Goal: Task Accomplishment & Management: Use online tool/utility

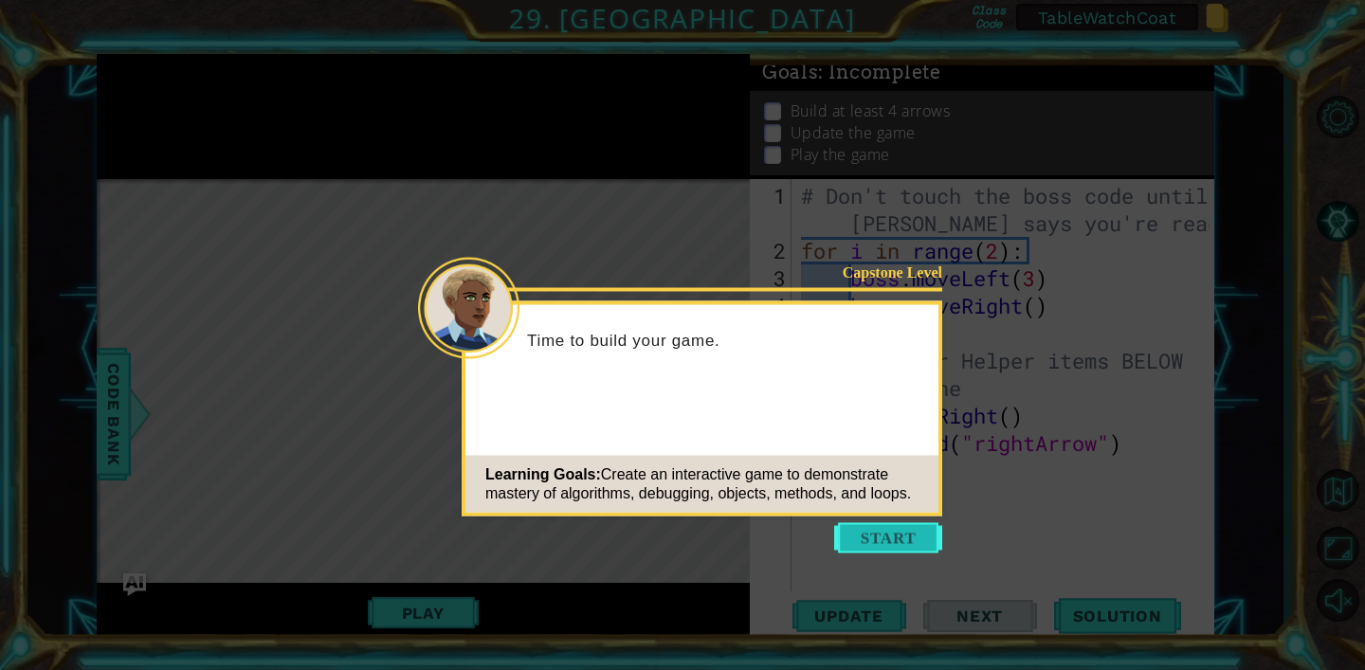
click at [874, 540] on button "Start" at bounding box center [888, 538] width 108 height 30
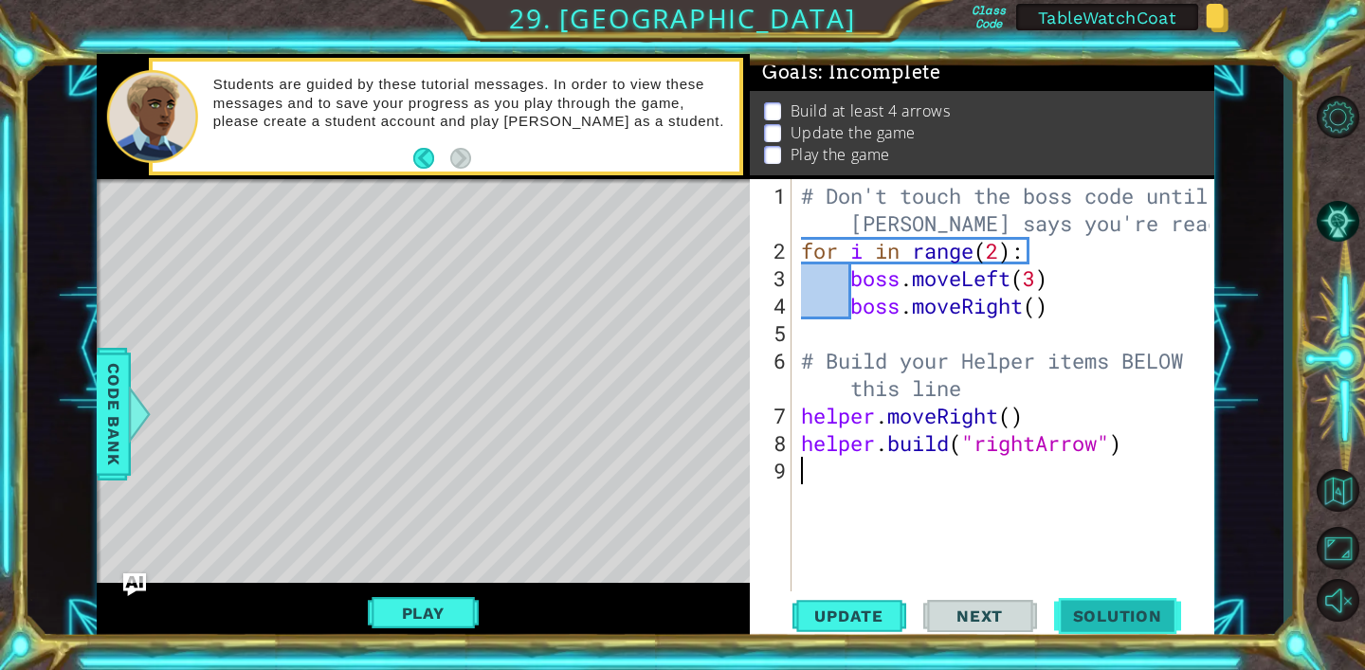
click at [1115, 614] on span "Solution" at bounding box center [1117, 616] width 127 height 19
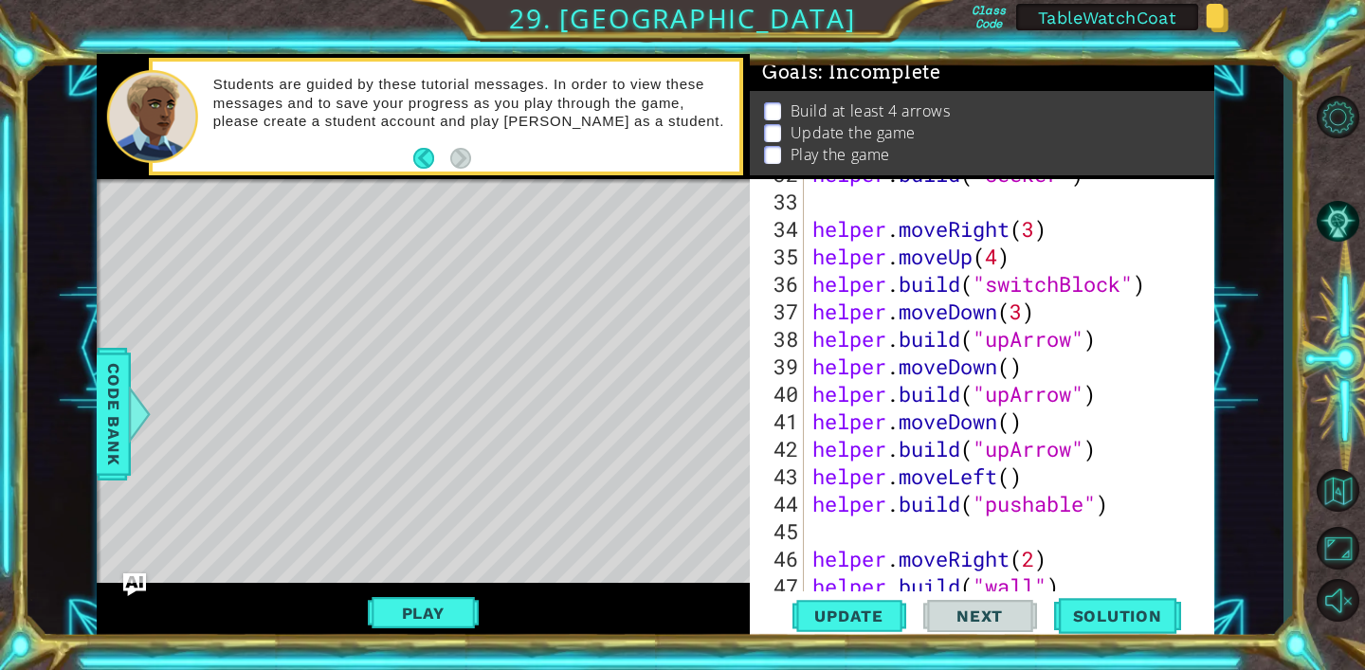
scroll to position [902, 0]
click at [1158, 285] on div "helper . build ( "seeker" ) helper . moveRight ( 3 ) helper . moveUp ( 4 ) help…" at bounding box center [1014, 393] width 411 height 467
type textarea "[DOMAIN_NAME]("switchBlock")"
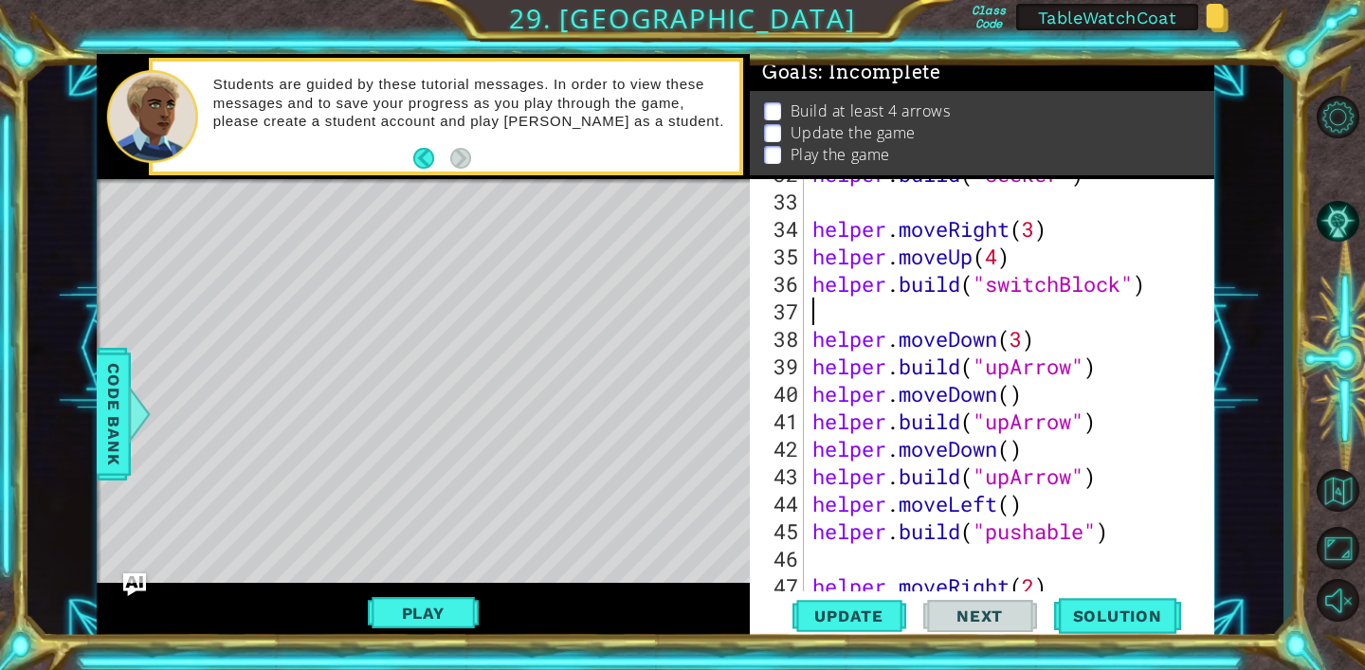
type textarea "[DOMAIN_NAME]("switchBlock")"
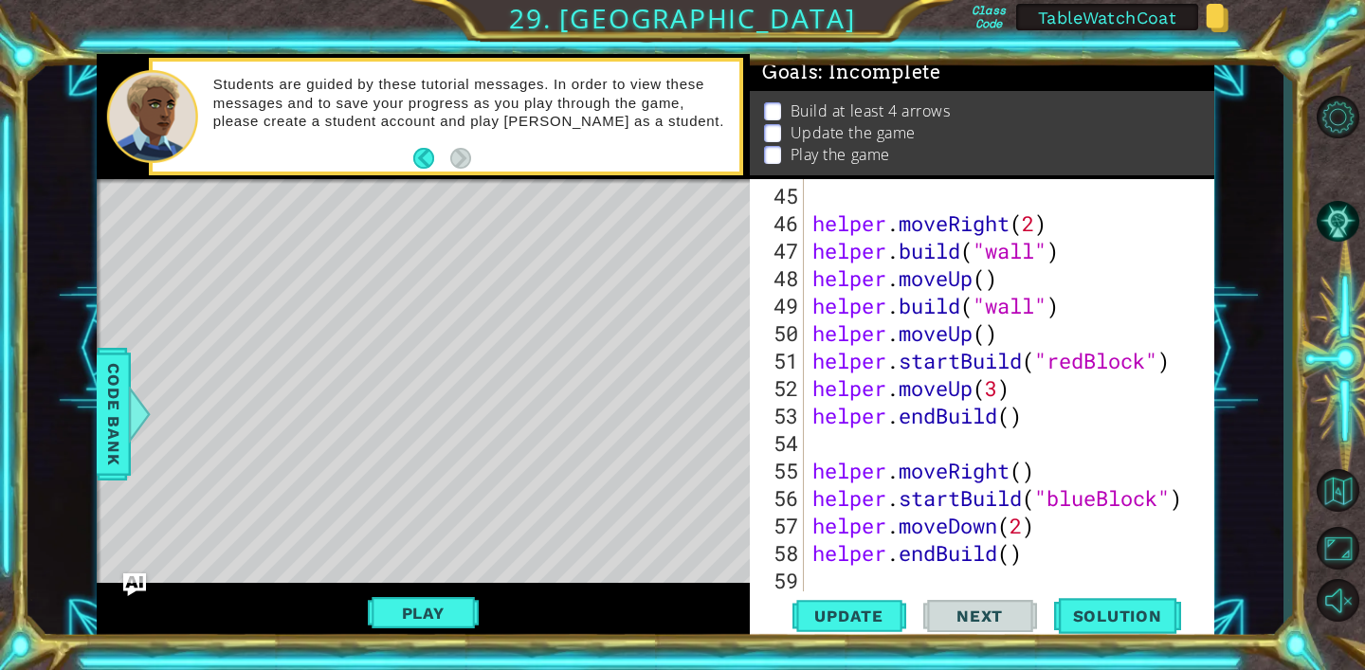
scroll to position [1237, 0]
click at [877, 613] on span "Update" at bounding box center [848, 616] width 107 height 19
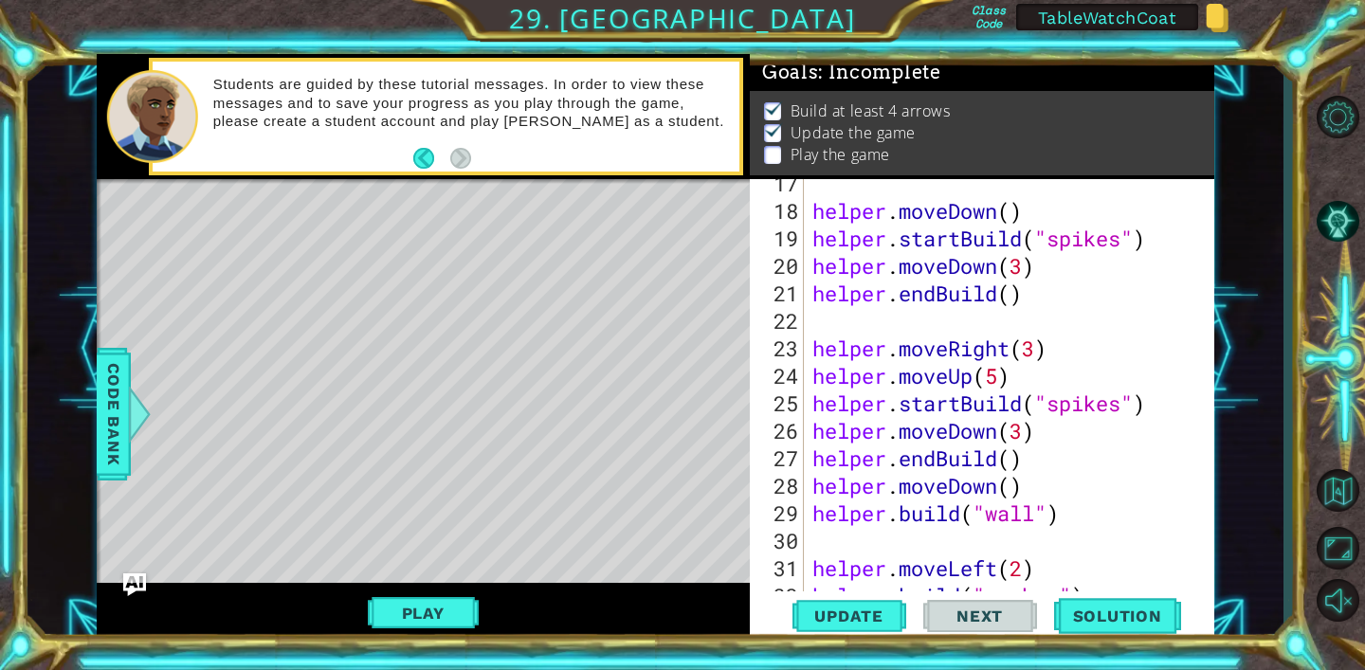
scroll to position [480, 0]
